Goal: Information Seeking & Learning: Learn about a topic

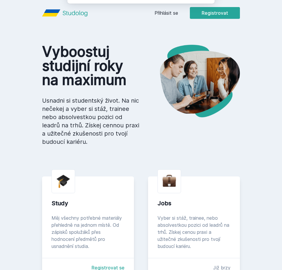
click at [147, 36] on button "Ne" at bounding box center [142, 38] width 21 height 15
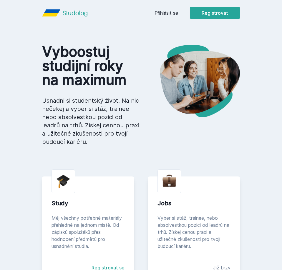
click at [170, 12] on link "Přihlásit se" at bounding box center [166, 12] width 24 height 7
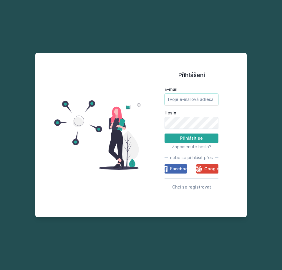
click at [185, 101] on input "E-mail" at bounding box center [191, 100] width 54 height 12
click at [164, 134] on button "Přihlásit se" at bounding box center [191, 138] width 54 height 9
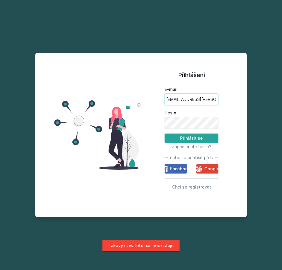
scroll to position [0, 0]
drag, startPoint x: 215, startPoint y: 99, endPoint x: 154, endPoint y: 100, distance: 61.5
click at [164, 100] on input "[EMAIL_ADDRESS][PERSON_NAME][DOMAIN_NAME]" at bounding box center [191, 100] width 54 height 12
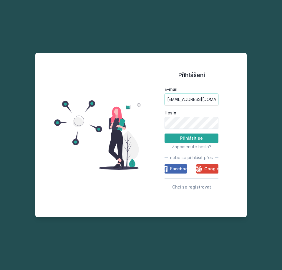
click at [164, 134] on button "Přihlásit se" at bounding box center [191, 138] width 54 height 9
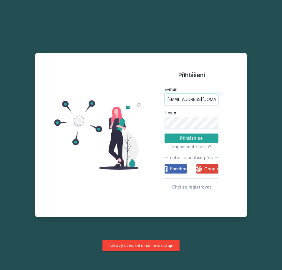
drag, startPoint x: 217, startPoint y: 99, endPoint x: 157, endPoint y: 107, distance: 60.1
click at [157, 108] on div "Přihlášení E-mail [EMAIL_ADDRESS][DOMAIN_NAME] Heslo Přihlásit se Zapomenuté he…" at bounding box center [191, 135] width 101 height 151
click at [214, 96] on input "[EMAIL_ADDRESS][DOMAIN_NAME]" at bounding box center [191, 100] width 54 height 12
drag, startPoint x: 213, startPoint y: 98, endPoint x: 162, endPoint y: 102, distance: 50.5
click at [164, 102] on input "[EMAIL_ADDRESS][DOMAIN_NAME]" at bounding box center [191, 100] width 54 height 12
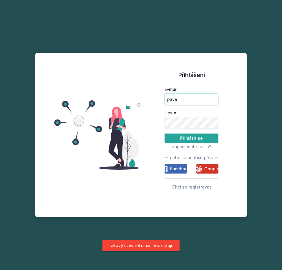
type input "pave"
click at [206, 168] on span "Google" at bounding box center [211, 169] width 15 height 6
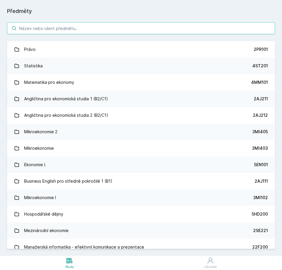
drag, startPoint x: 63, startPoint y: 17, endPoint x: 62, endPoint y: 26, distance: 8.2
click at [62, 20] on div "Právo 2PR101 Statistika 4ST201 Matematika pro ekonomy 4MM101 Angličtina pro eko…" at bounding box center [141, 135] width 282 height 241
click at [62, 28] on input "search" at bounding box center [141, 28] width 268 height 12
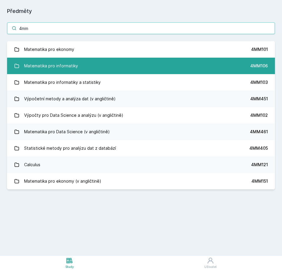
type input "4mm"
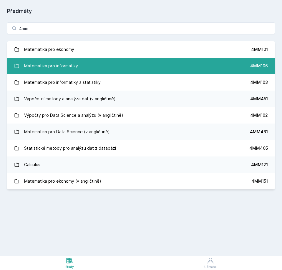
click at [88, 66] on link "Matematika pro informatiky 4MM106" at bounding box center [141, 66] width 268 height 16
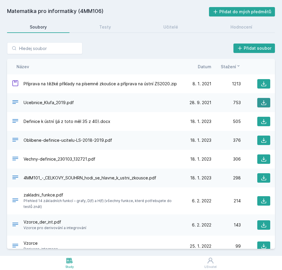
click at [267, 102] on button at bounding box center [263, 102] width 13 height 9
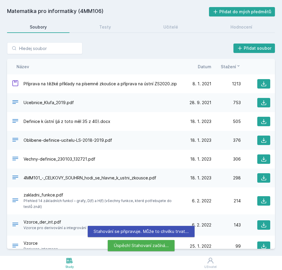
click at [109, 68] on div "Název" at bounding box center [97, 67] width 170 height 6
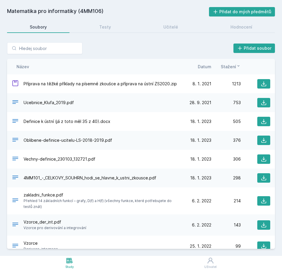
scroll to position [29, 0]
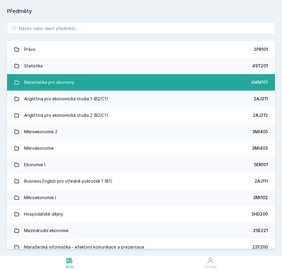
click at [68, 83] on div "Matematika pro ekonomy" at bounding box center [49, 82] width 50 height 12
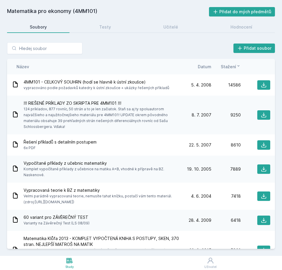
click at [83, 38] on div "Přidat soubor Řazení: Název Datum Stažení Název Datum Stažení 4MM101 - CELKOVÝ …" at bounding box center [141, 145] width 282 height 221
